Goal: Information Seeking & Learning: Get advice/opinions

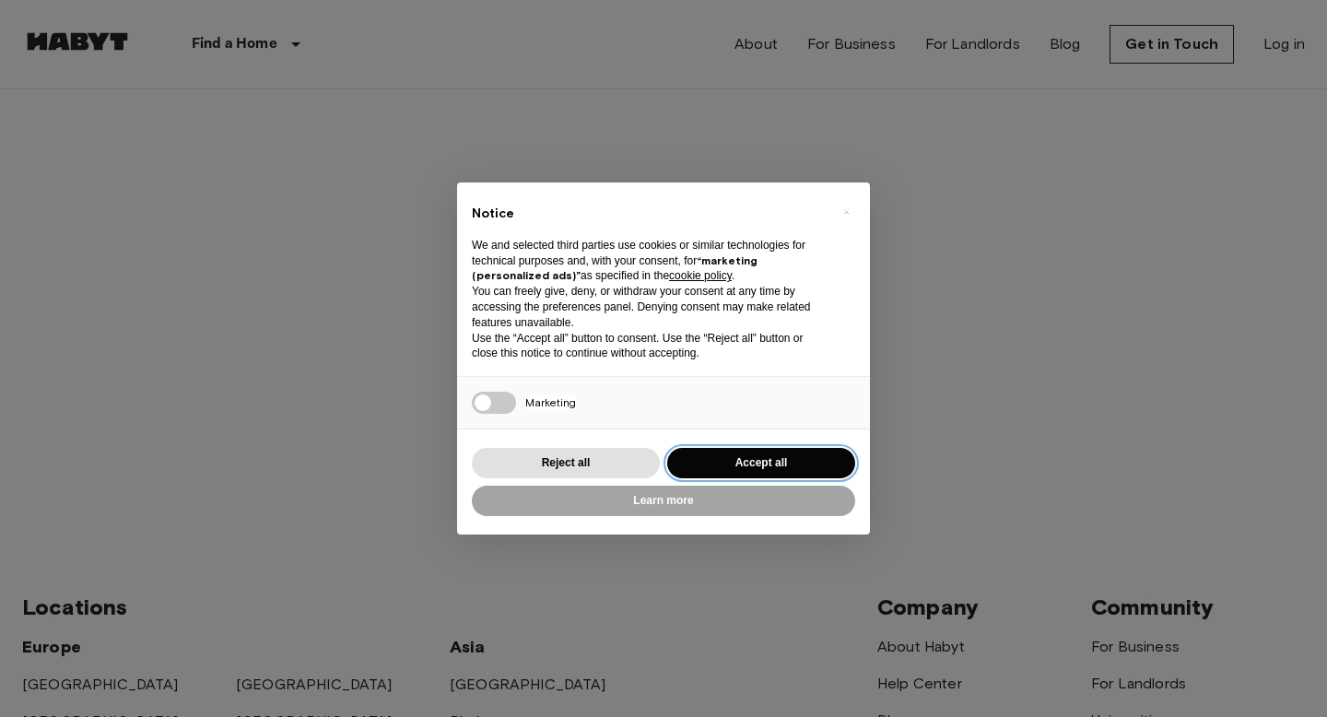
click at [761, 460] on button "Accept all" at bounding box center [761, 463] width 188 height 30
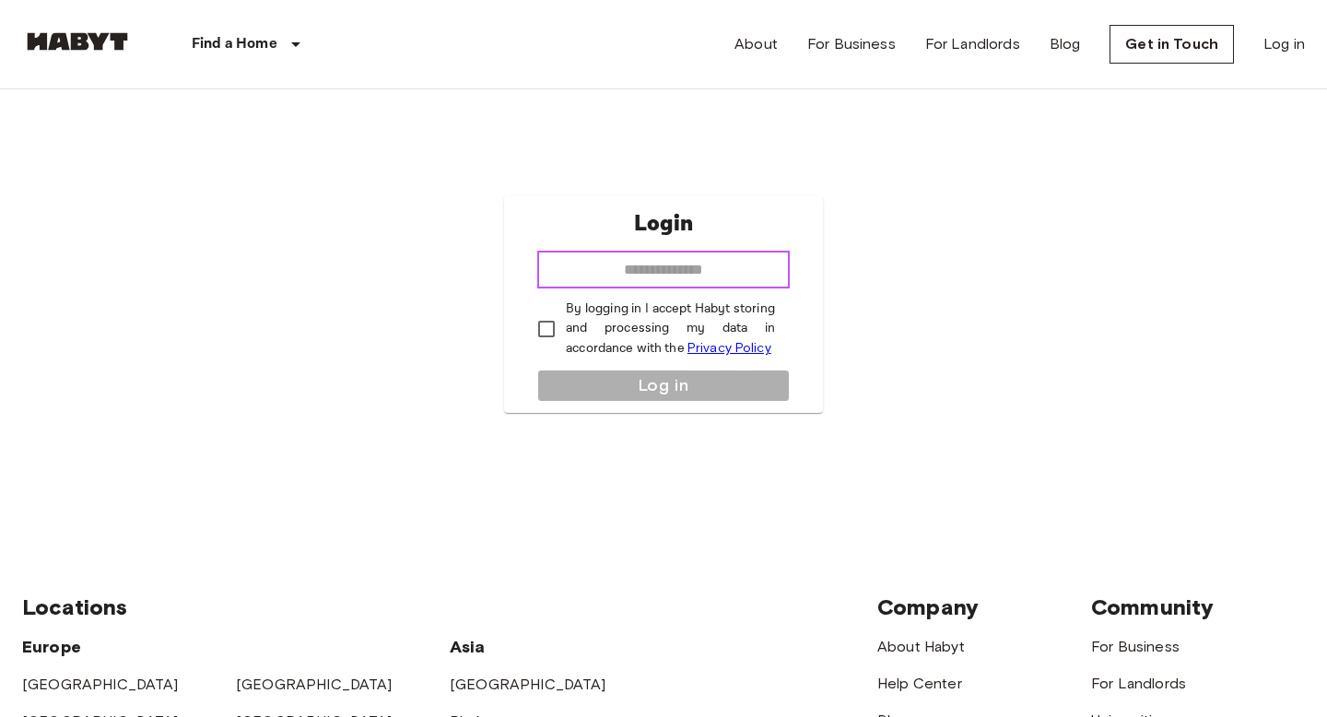
click at [689, 254] on input "email" at bounding box center [663, 270] width 253 height 37
type input "**********"
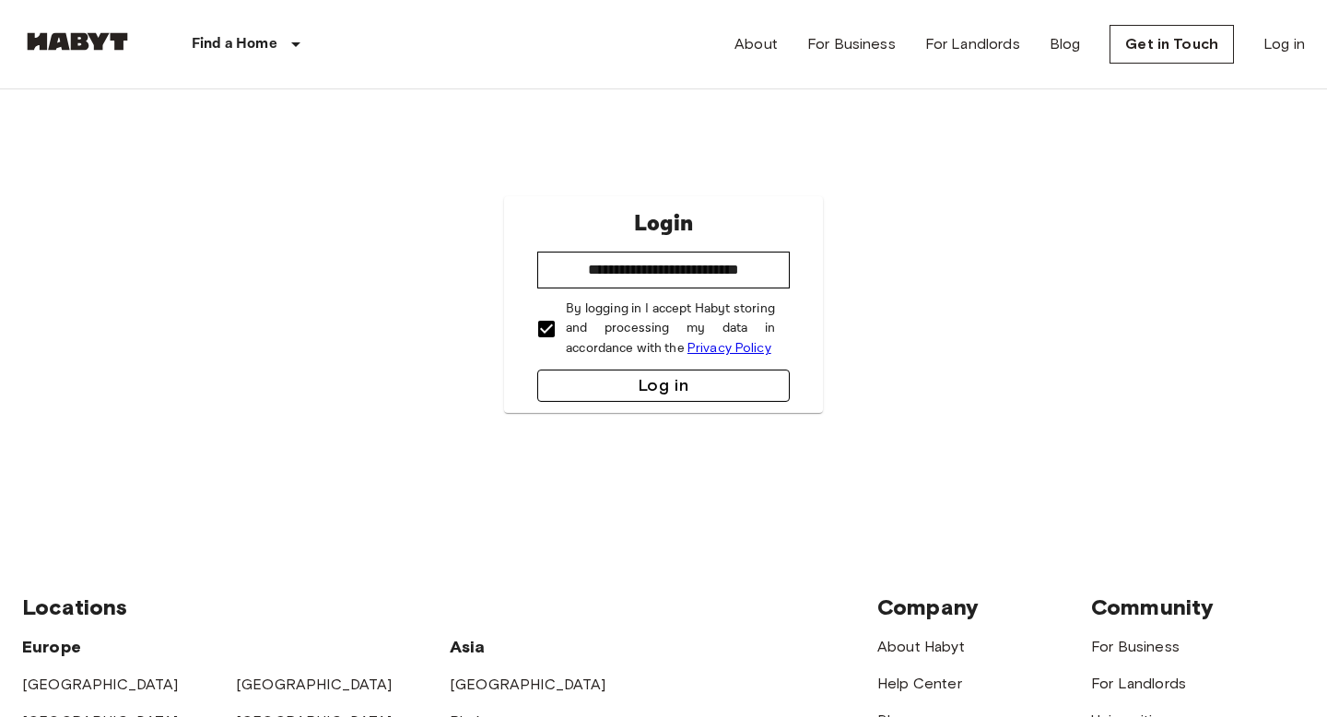
click at [630, 393] on button "Log in" at bounding box center [663, 386] width 253 height 32
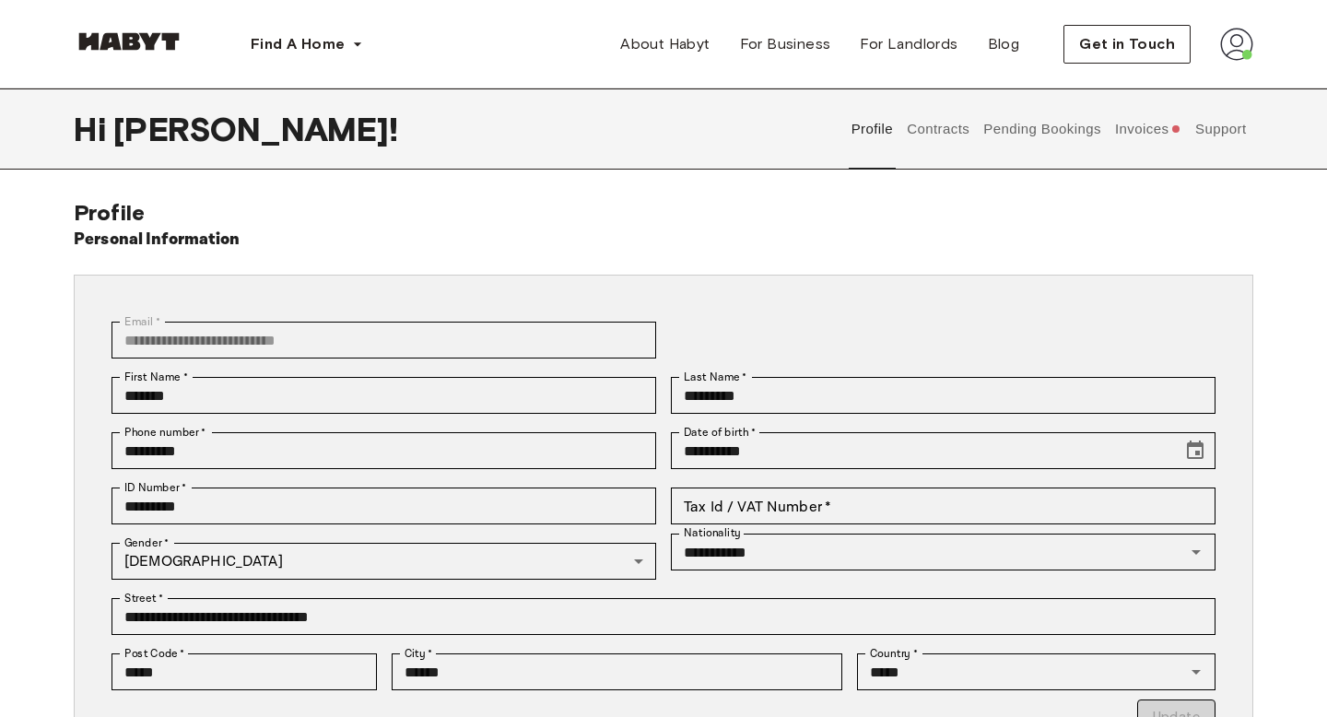
click at [713, 233] on div "Personal Information" at bounding box center [664, 240] width 1180 height 26
click at [1119, 48] on span "Get in Touch" at bounding box center [1127, 44] width 96 height 22
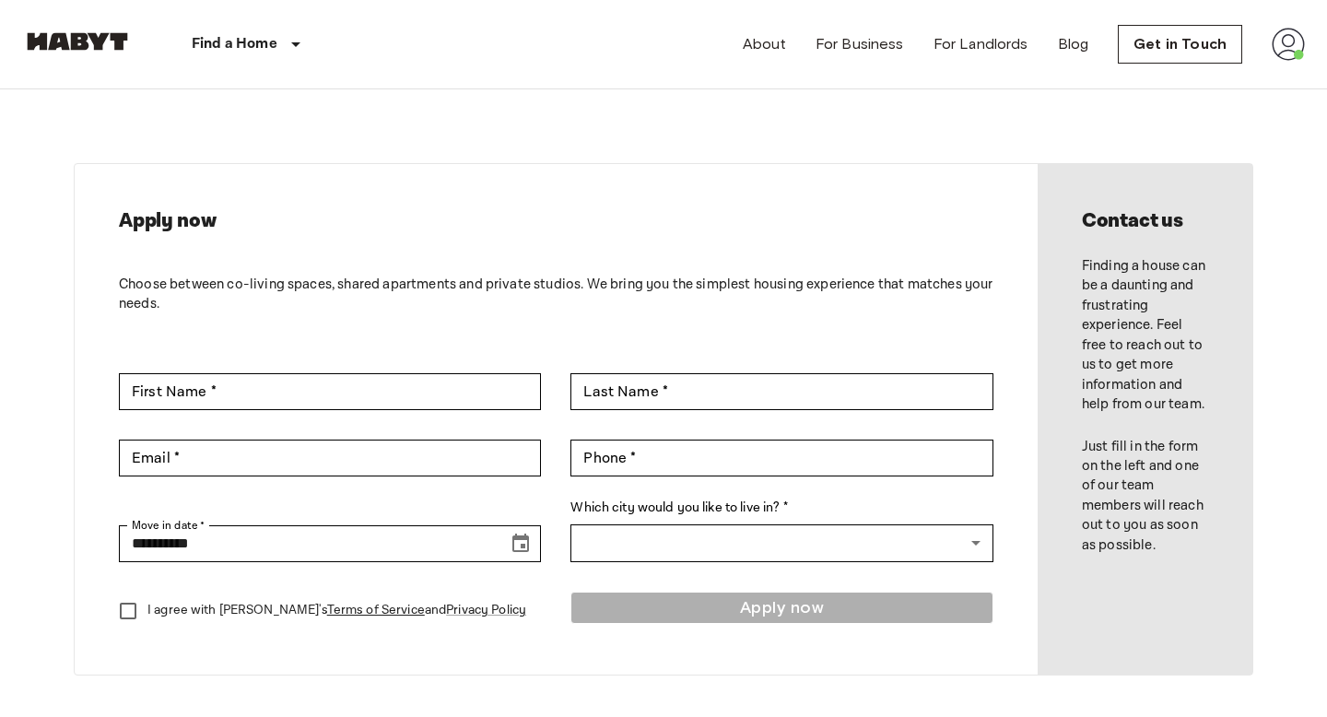
click at [96, 40] on img at bounding box center [77, 41] width 111 height 18
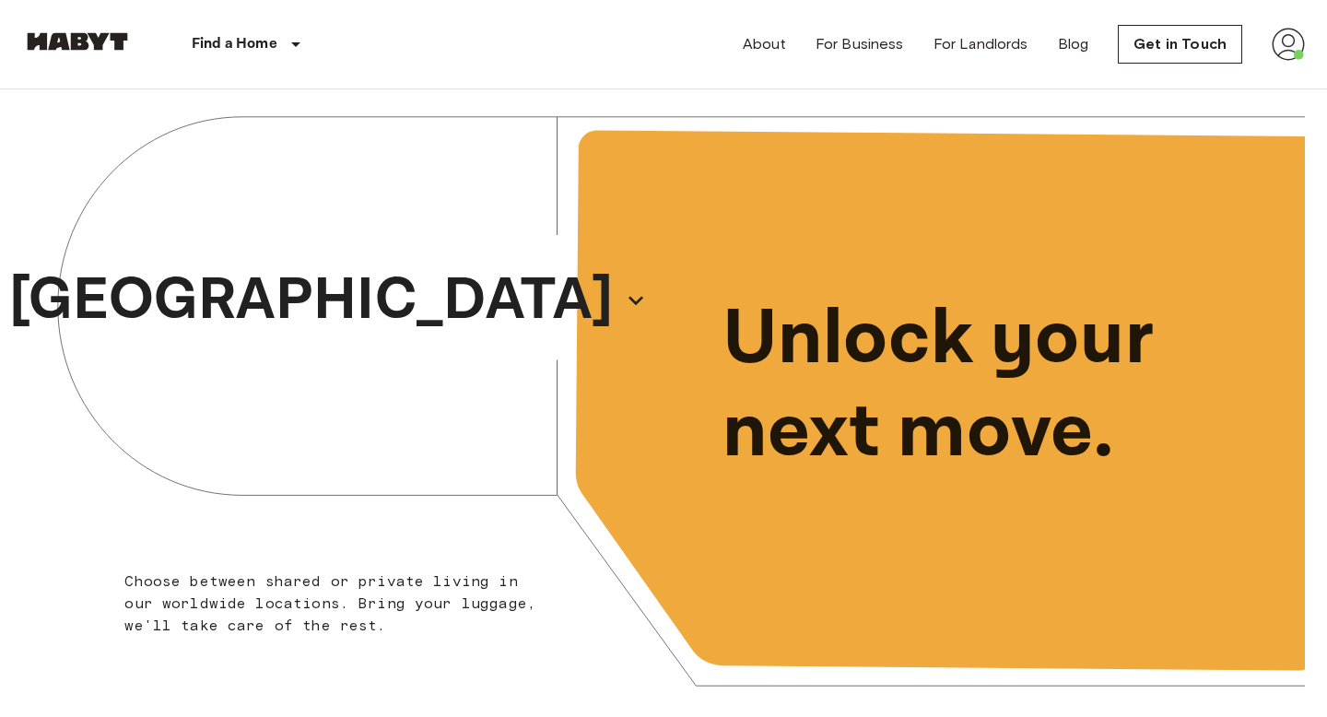
click at [1278, 46] on img at bounding box center [1288, 44] width 33 height 33
click at [1174, 78] on li "Profile" at bounding box center [1220, 77] width 184 height 33
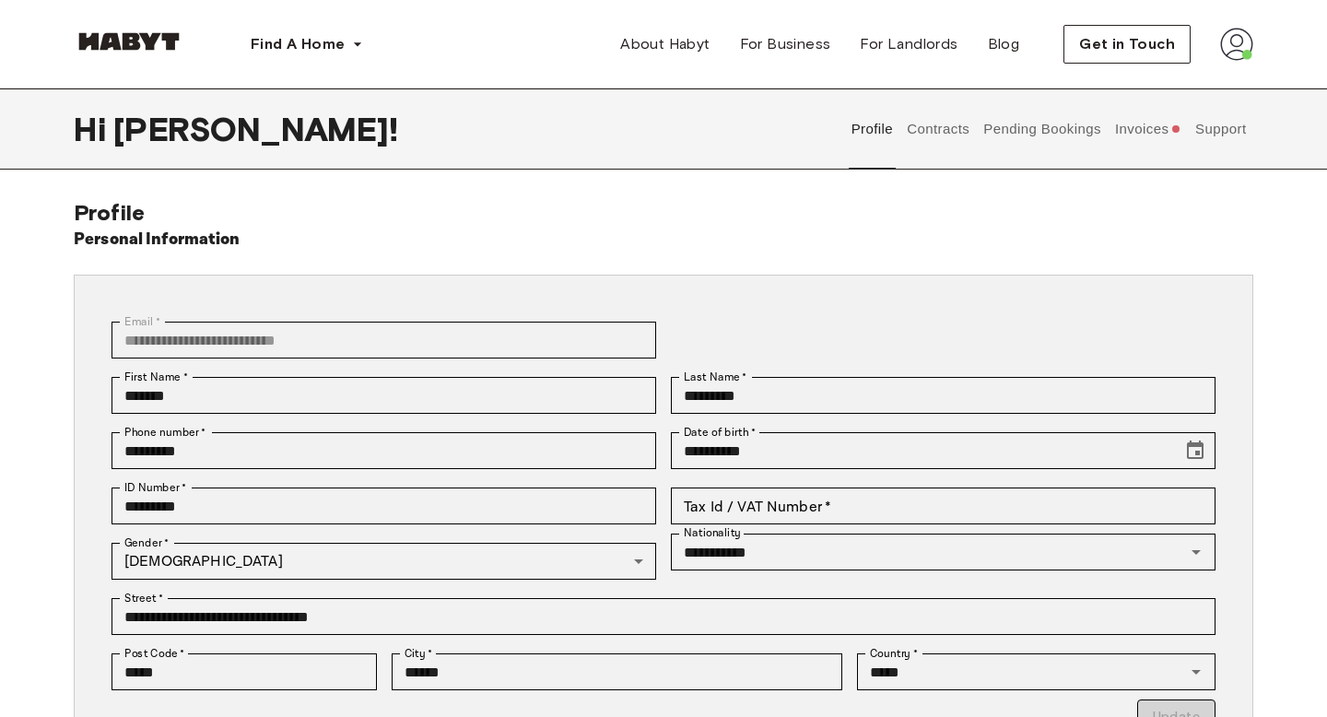
click at [1065, 130] on button "Pending Bookings" at bounding box center [1043, 128] width 123 height 81
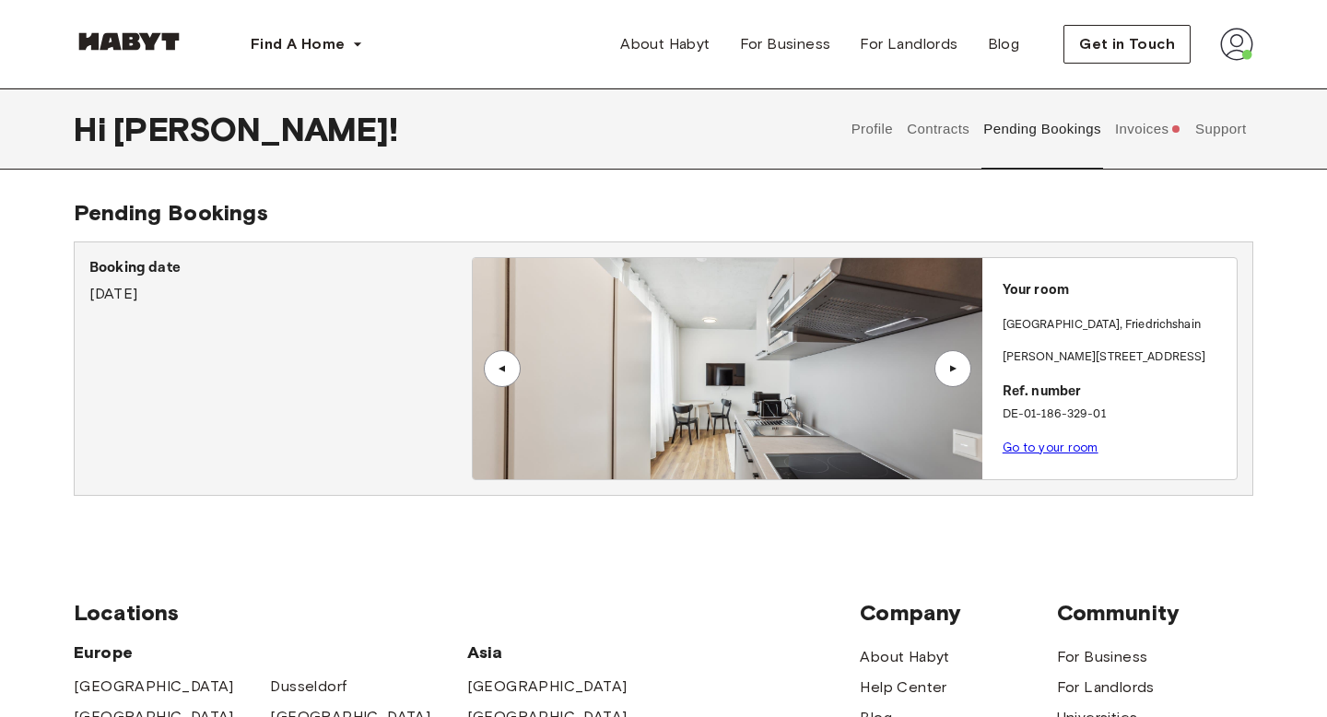
click at [1220, 129] on button "Support" at bounding box center [1221, 128] width 56 height 81
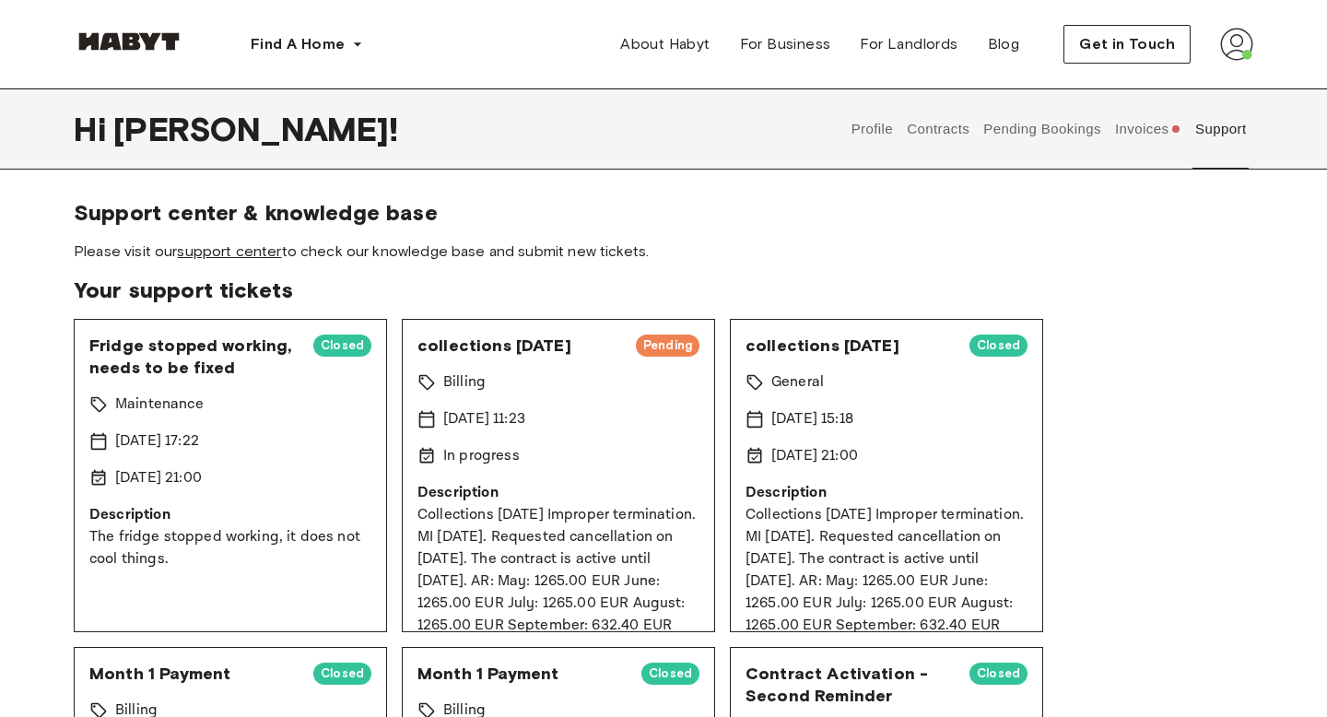
click at [247, 253] on link "support center" at bounding box center [229, 251] width 104 height 18
click at [1217, 131] on button "Support" at bounding box center [1221, 128] width 56 height 81
click at [223, 254] on link "support center" at bounding box center [229, 251] width 104 height 18
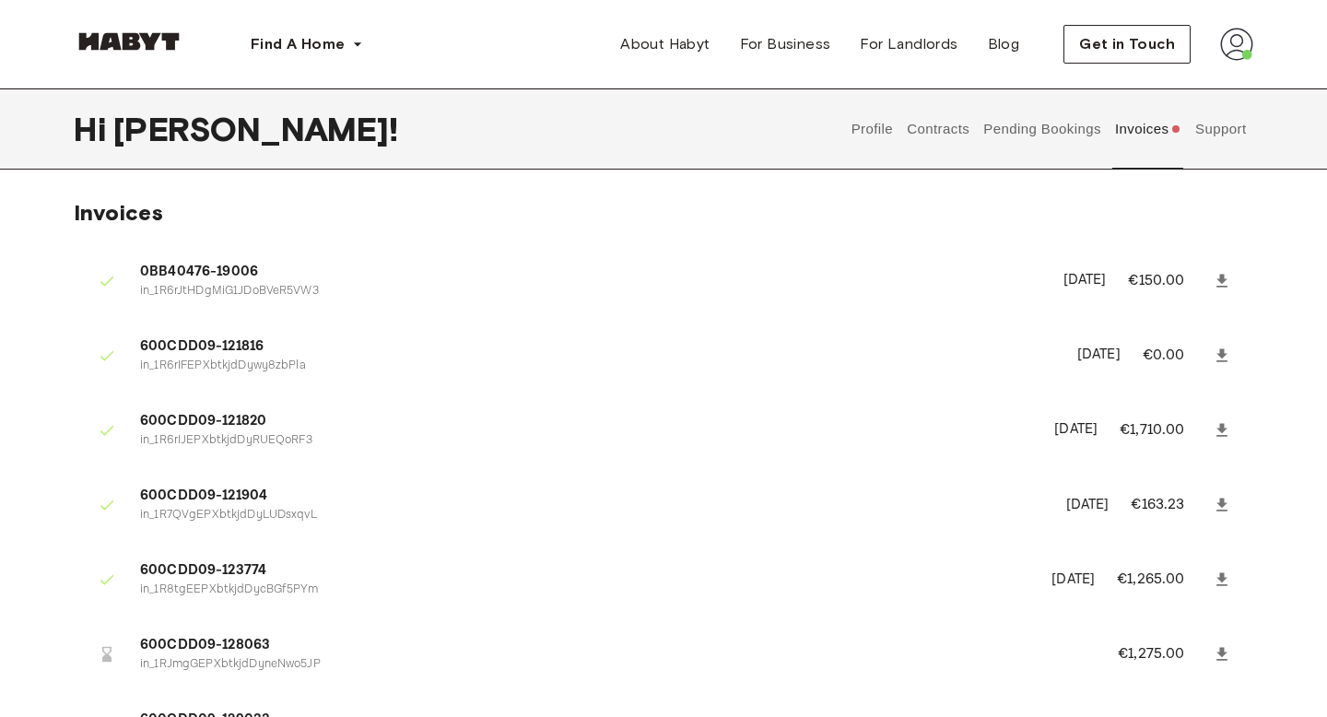
click at [1206, 133] on button "Support" at bounding box center [1221, 128] width 56 height 81
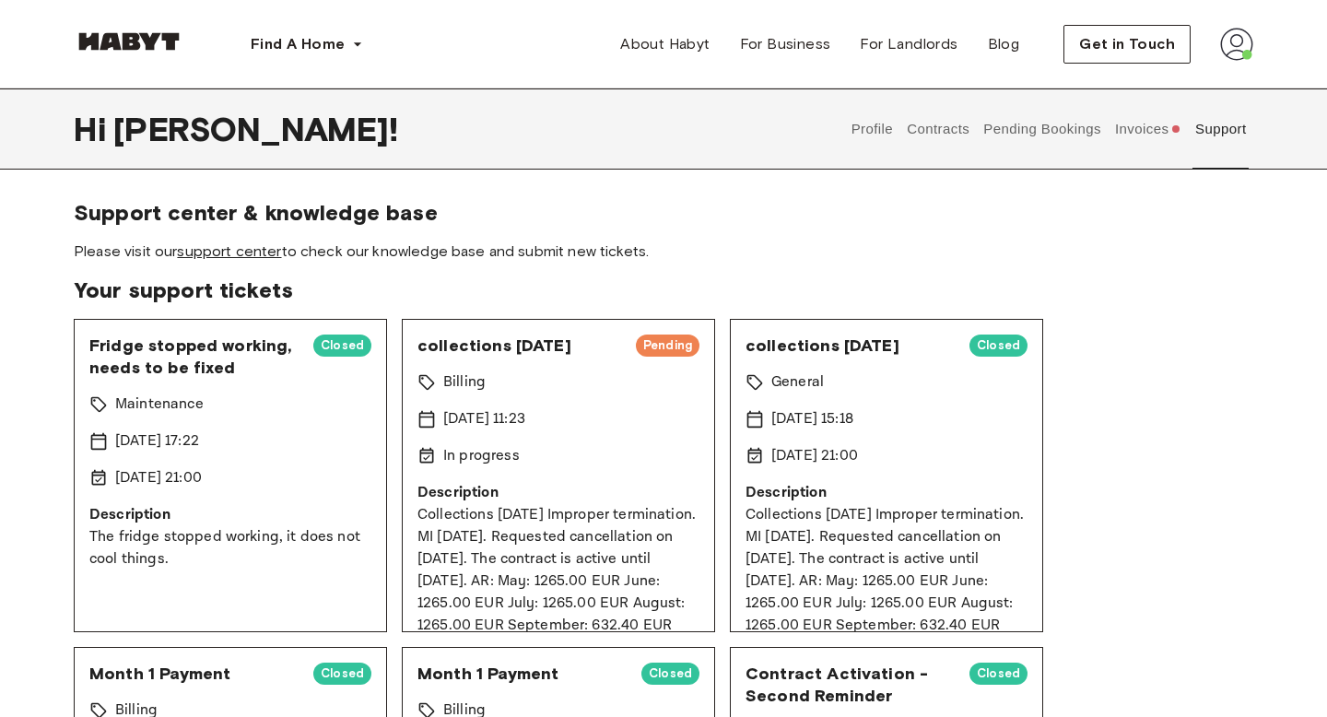
click at [240, 253] on link "support center" at bounding box center [229, 251] width 104 height 18
